Goal: Information Seeking & Learning: Learn about a topic

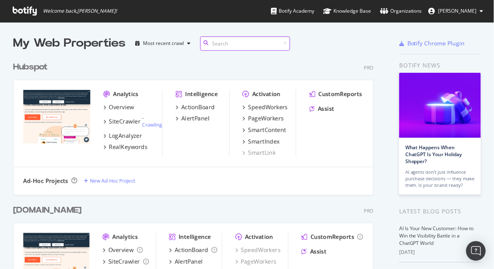
scroll to position [286, 366]
click at [122, 136] on div "LogAnalyzer" at bounding box center [125, 135] width 33 height 8
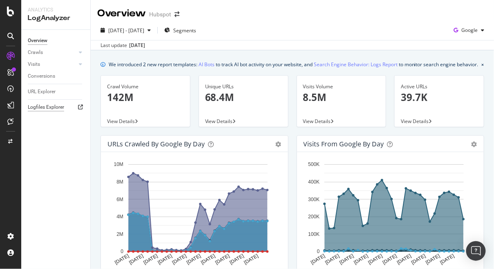
click at [49, 105] on div "Logfiles Explorer" at bounding box center [46, 107] width 36 height 9
click at [51, 93] on div "URL Explorer" at bounding box center [42, 91] width 28 height 9
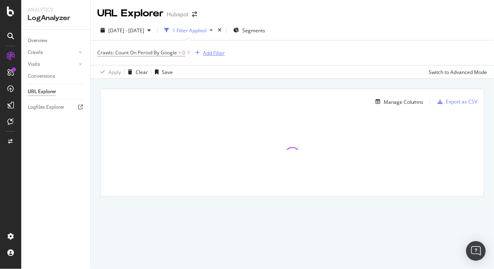
click at [211, 55] on div "Add Filter" at bounding box center [214, 52] width 22 height 7
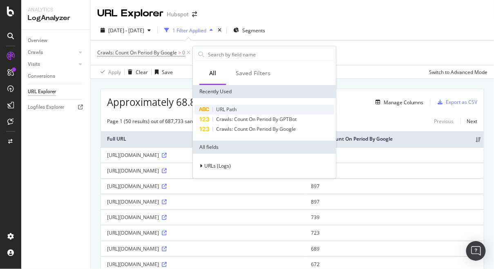
click at [229, 106] on span "URL Path" at bounding box center [226, 109] width 20 height 7
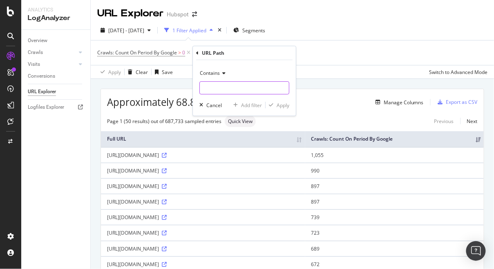
click at [223, 85] on input "text" at bounding box center [244, 87] width 89 height 13
type input "/"
type input "de/business-templates/"
click at [278, 107] on div "Apply" at bounding box center [282, 105] width 13 height 7
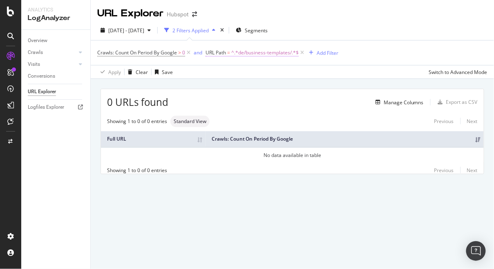
click at [233, 58] on span "^.*de/business-templates/.*$" at bounding box center [264, 52] width 67 height 11
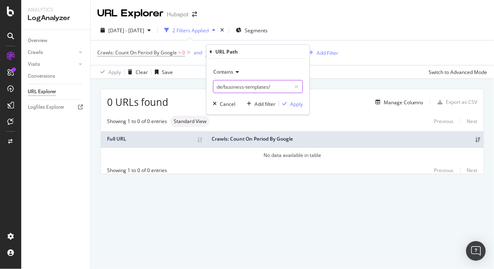
click at [222, 84] on input "de/business-templates/" at bounding box center [251, 86] width 77 height 13
click at [220, 85] on input "de/business-templates/" at bounding box center [251, 86] width 77 height 13
click at [221, 86] on input "de/business-templates/" at bounding box center [251, 86] width 77 height 13
type input "/business-templates/"
click at [294, 102] on div "Apply" at bounding box center [296, 103] width 13 height 7
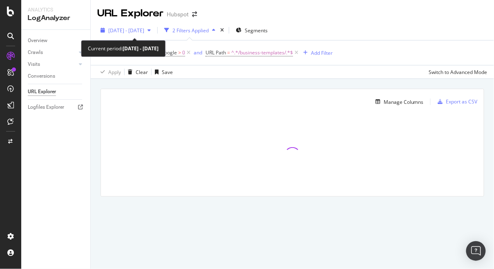
click at [144, 30] on span "[DATE] - [DATE]" at bounding box center [126, 30] width 36 height 7
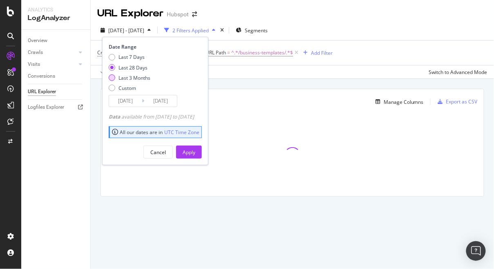
click at [131, 78] on div "Last 3 Months" at bounding box center [134, 77] width 32 height 7
type input "[DATE]"
click at [195, 147] on div "Apply" at bounding box center [188, 152] width 13 height 12
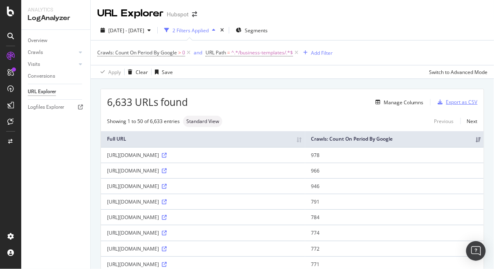
click at [460, 102] on div "Export as CSV" at bounding box center [461, 101] width 31 height 7
click at [458, 100] on div "Export as CSV" at bounding box center [461, 101] width 31 height 7
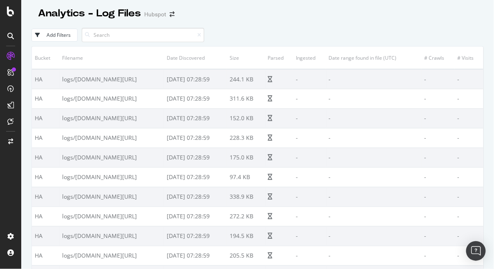
click at [61, 32] on div "Add Filters" at bounding box center [59, 34] width 24 height 7
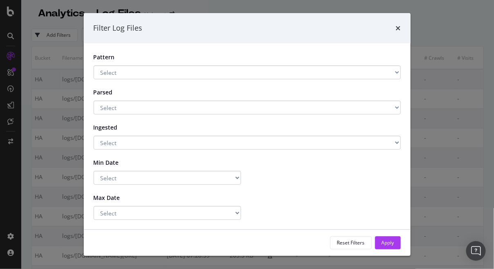
click at [61, 32] on div "Filter Log Files Pattern Select \.zip$ .*\.gz$ .*\.csv$ Has a Pattern No Patter…" at bounding box center [247, 134] width 494 height 269
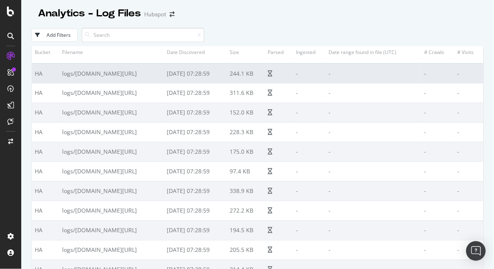
click at [147, 83] on td "logs/offers.hubspot.com/20250812/20250812T195638Z_20250812T195740Z_a9008f5a.log…" at bounding box center [111, 73] width 104 height 20
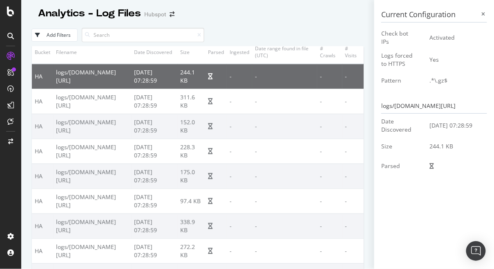
scroll to position [9, 0]
